Goal: Transaction & Acquisition: Purchase product/service

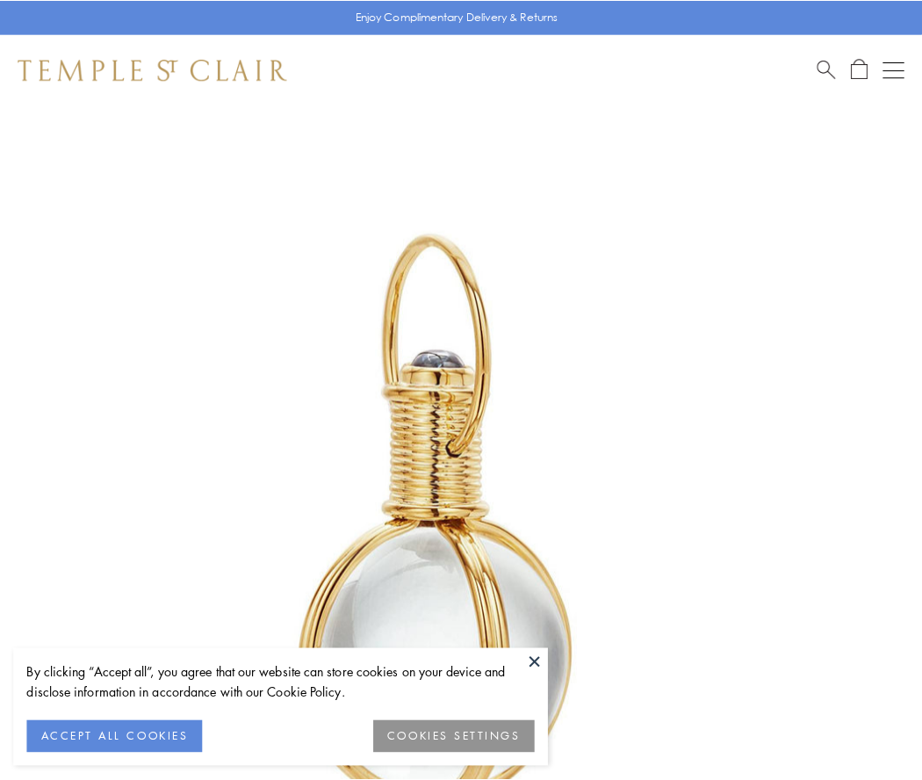
scroll to position [459, 0]
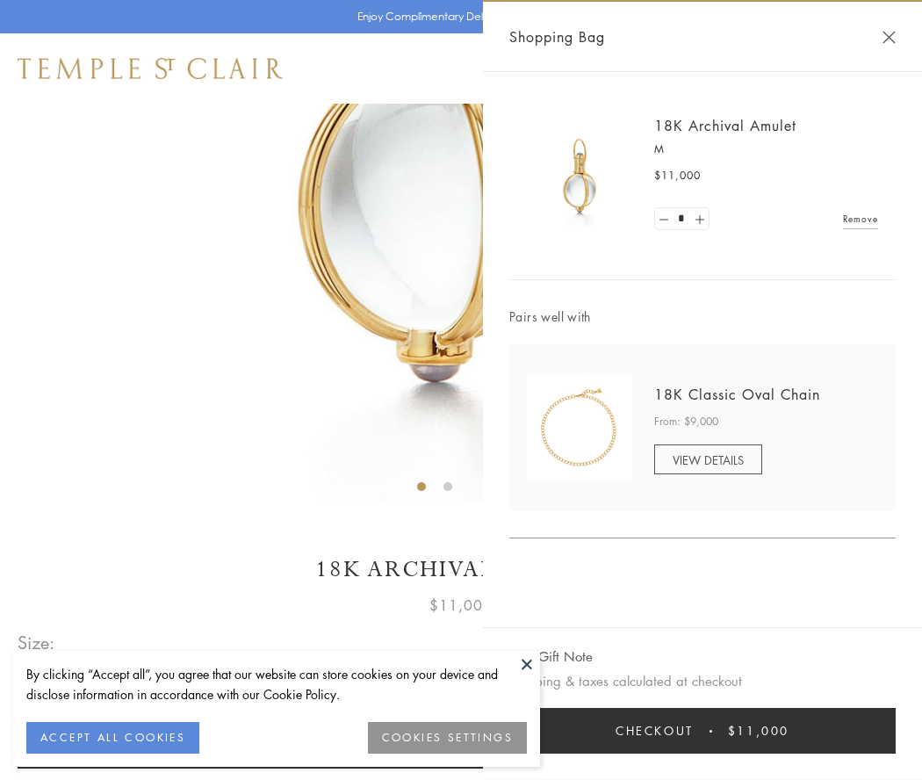
click at [703, 731] on button "Checkout $11,000" at bounding box center [702, 731] width 387 height 46
